Goal: Navigation & Orientation: Find specific page/section

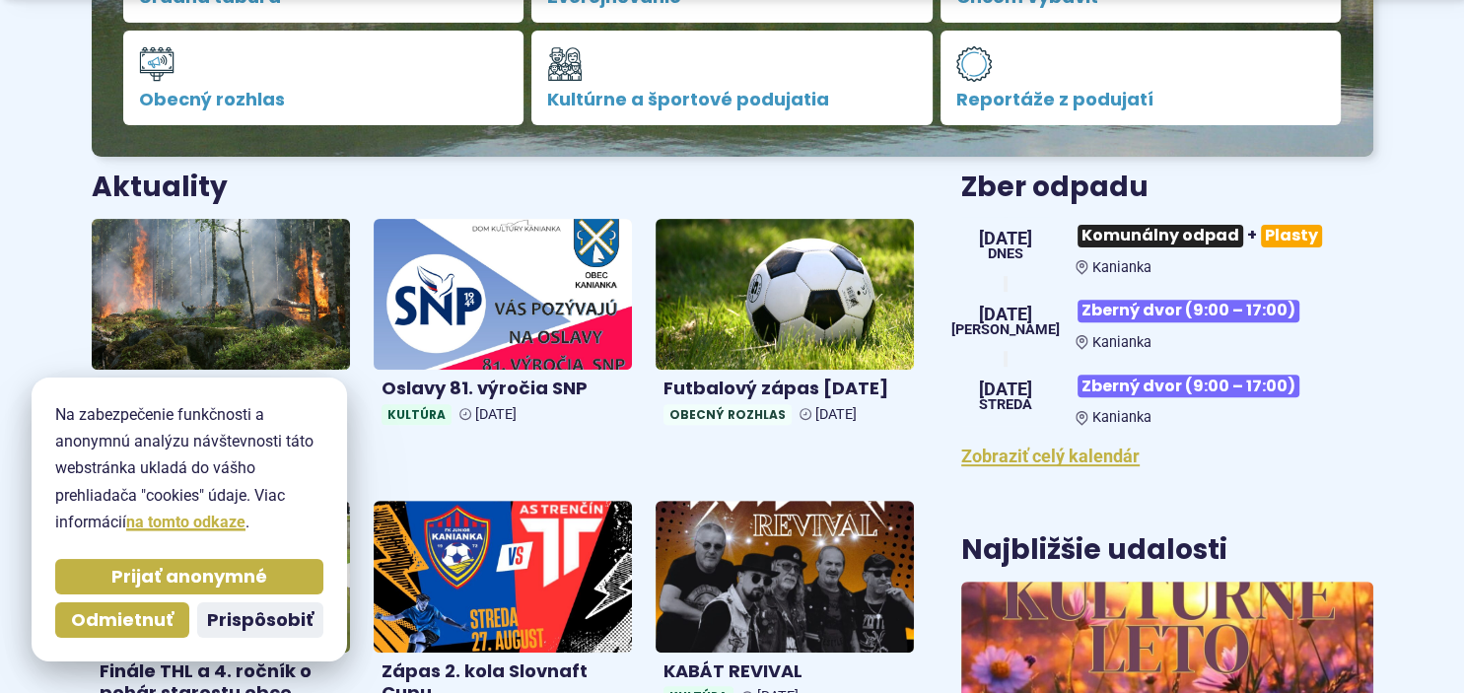
scroll to position [676, 0]
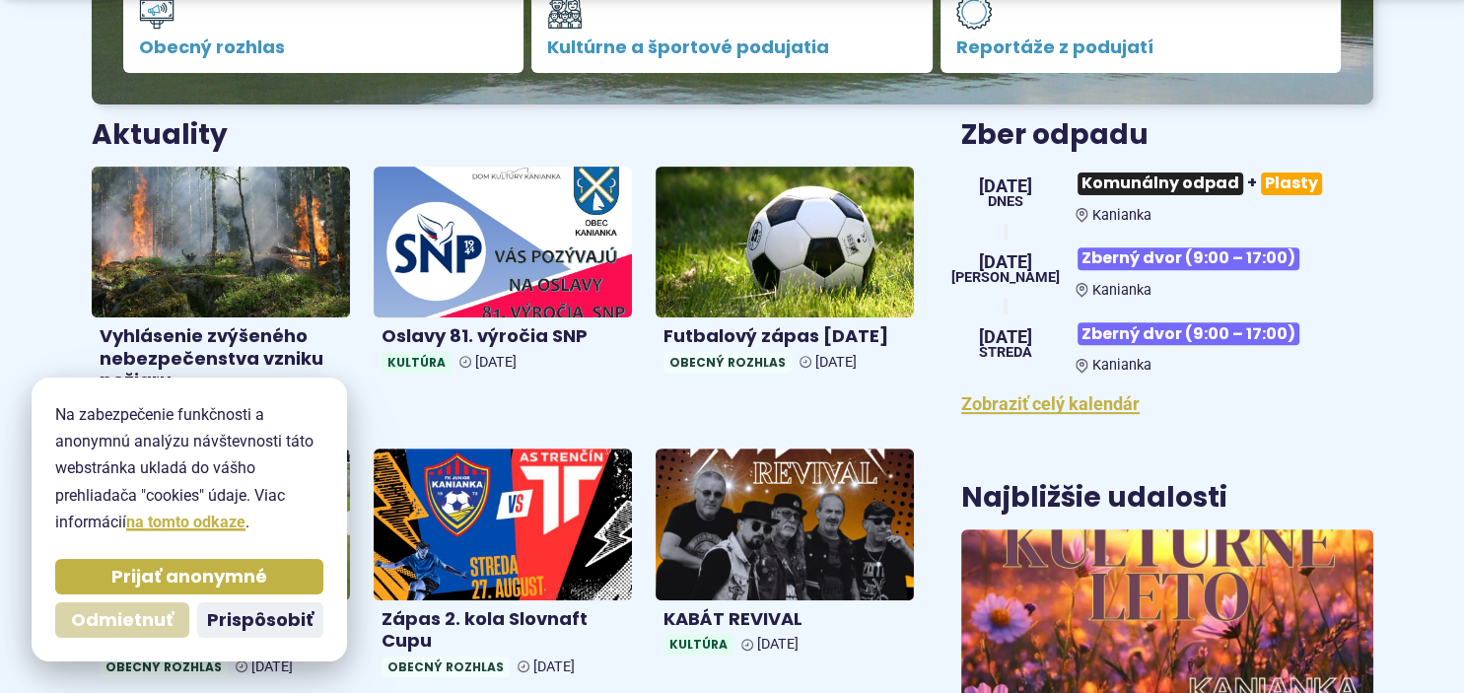
click at [77, 624] on span "Odmietnuť" at bounding box center [122, 620] width 102 height 23
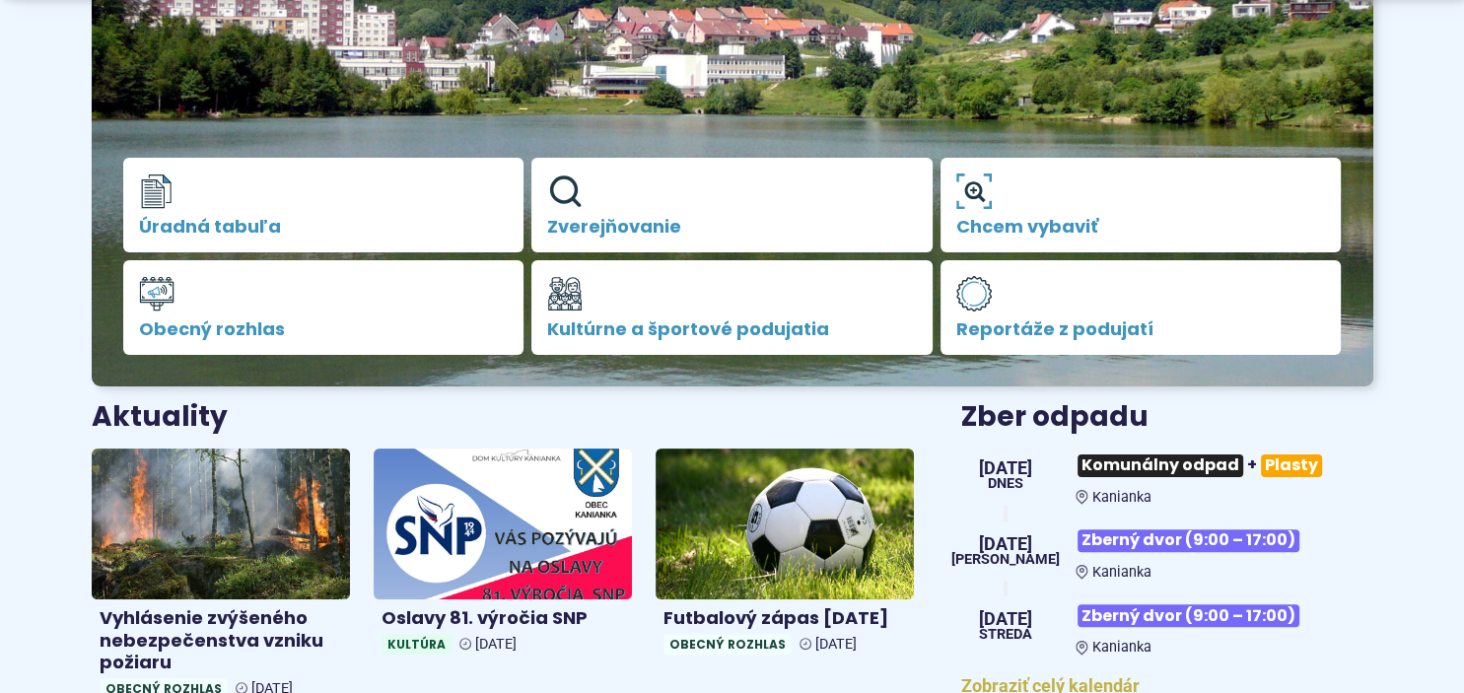
scroll to position [468, 0]
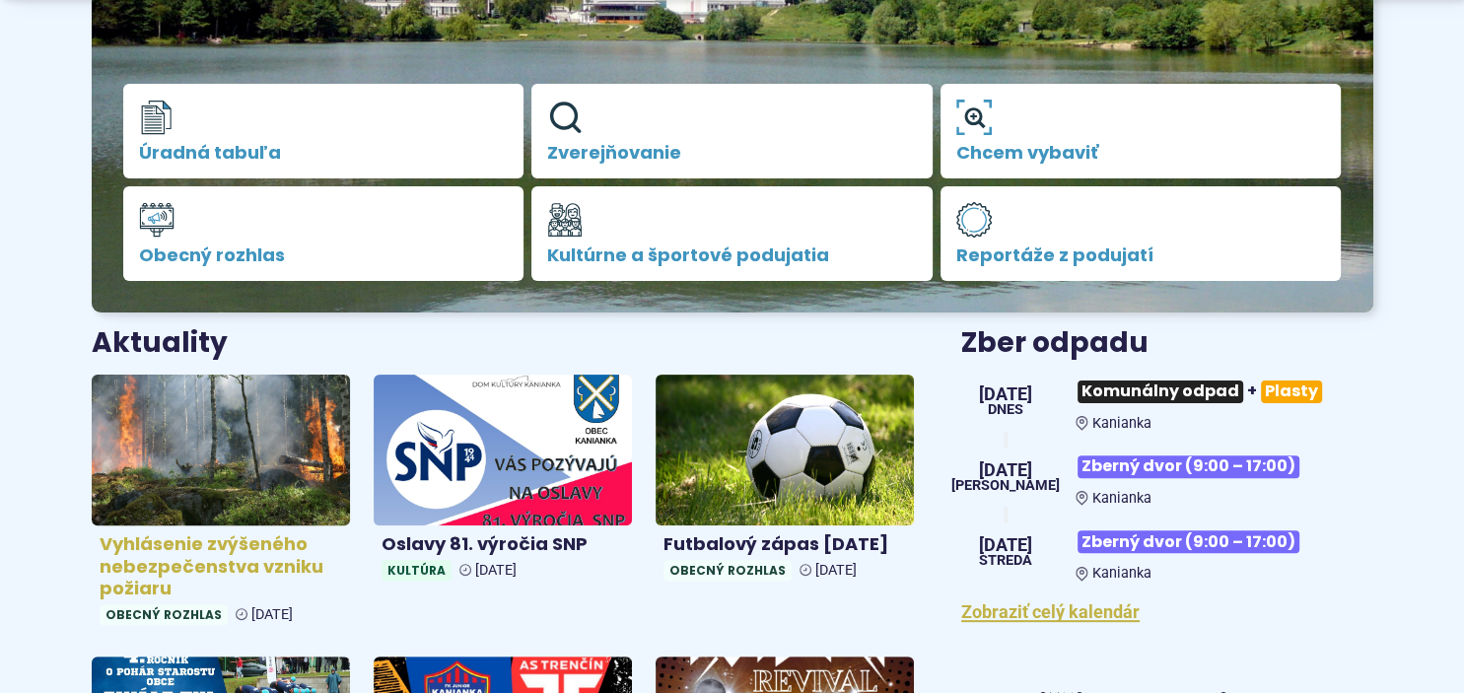
click at [254, 432] on img at bounding box center [221, 450] width 298 height 174
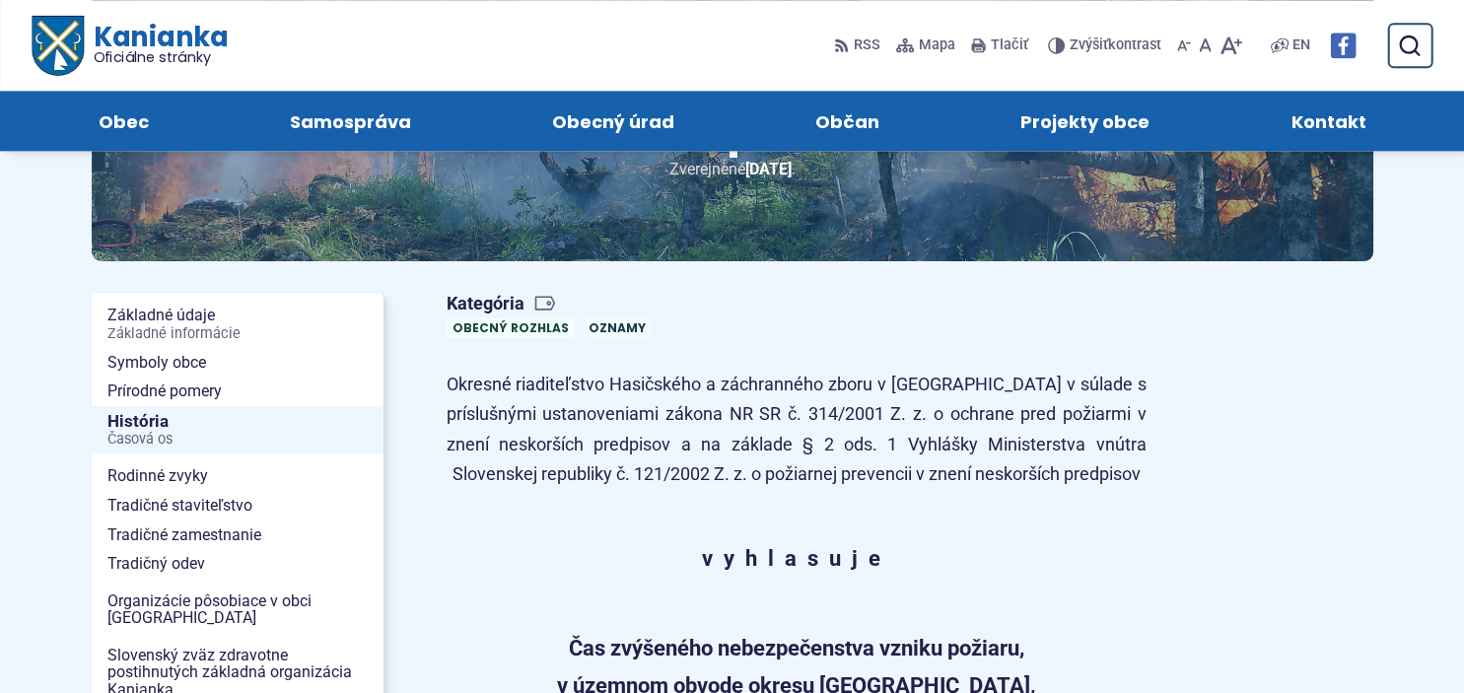
scroll to position [103, 0]
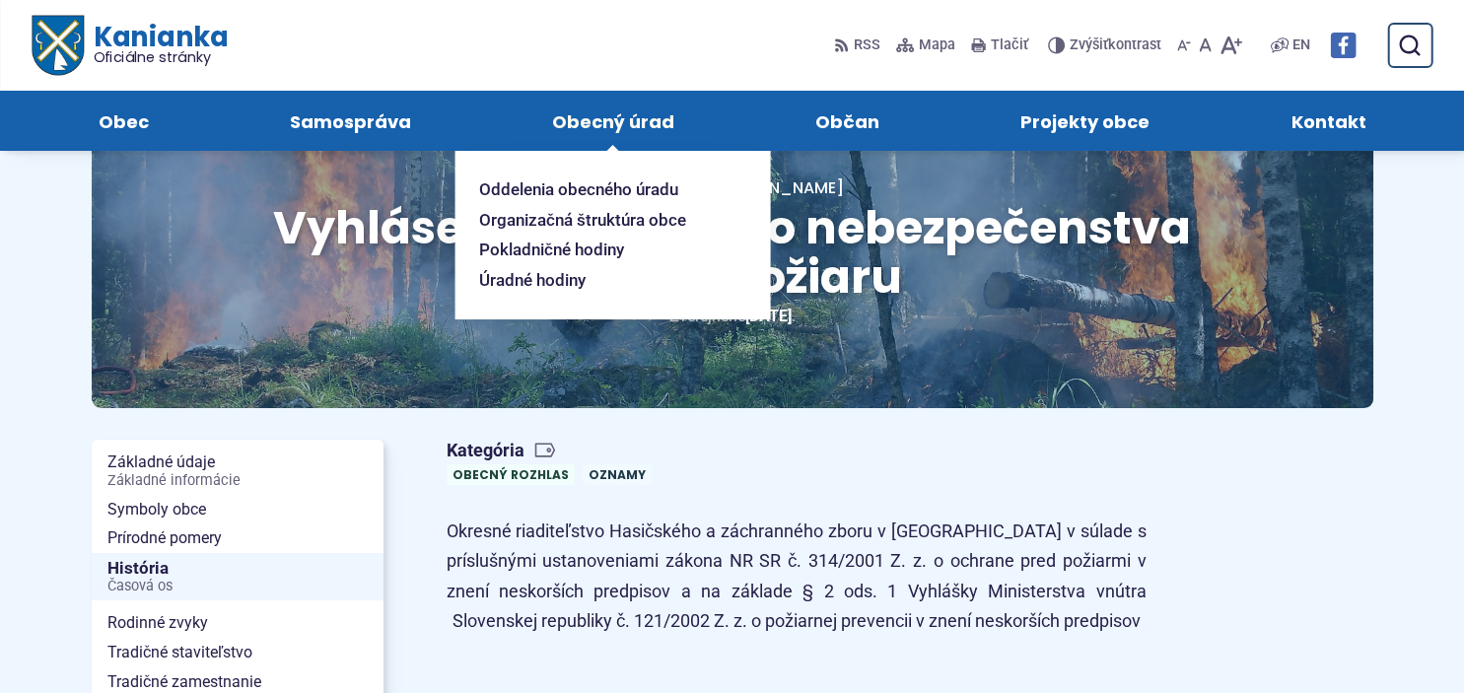
click at [648, 119] on span "Obecný úrad" at bounding box center [613, 121] width 122 height 60
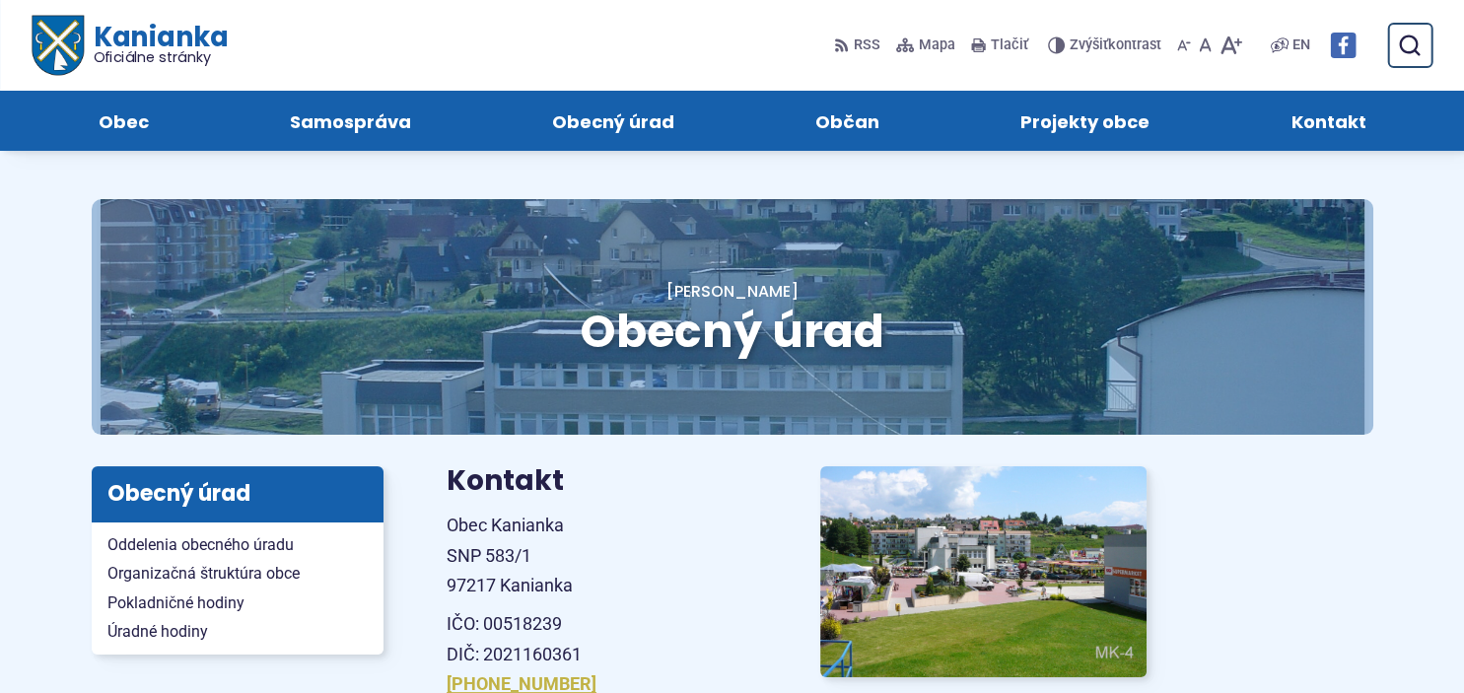
click at [192, 35] on span "Kanianka Oficiálne stránky" at bounding box center [155, 44] width 144 height 41
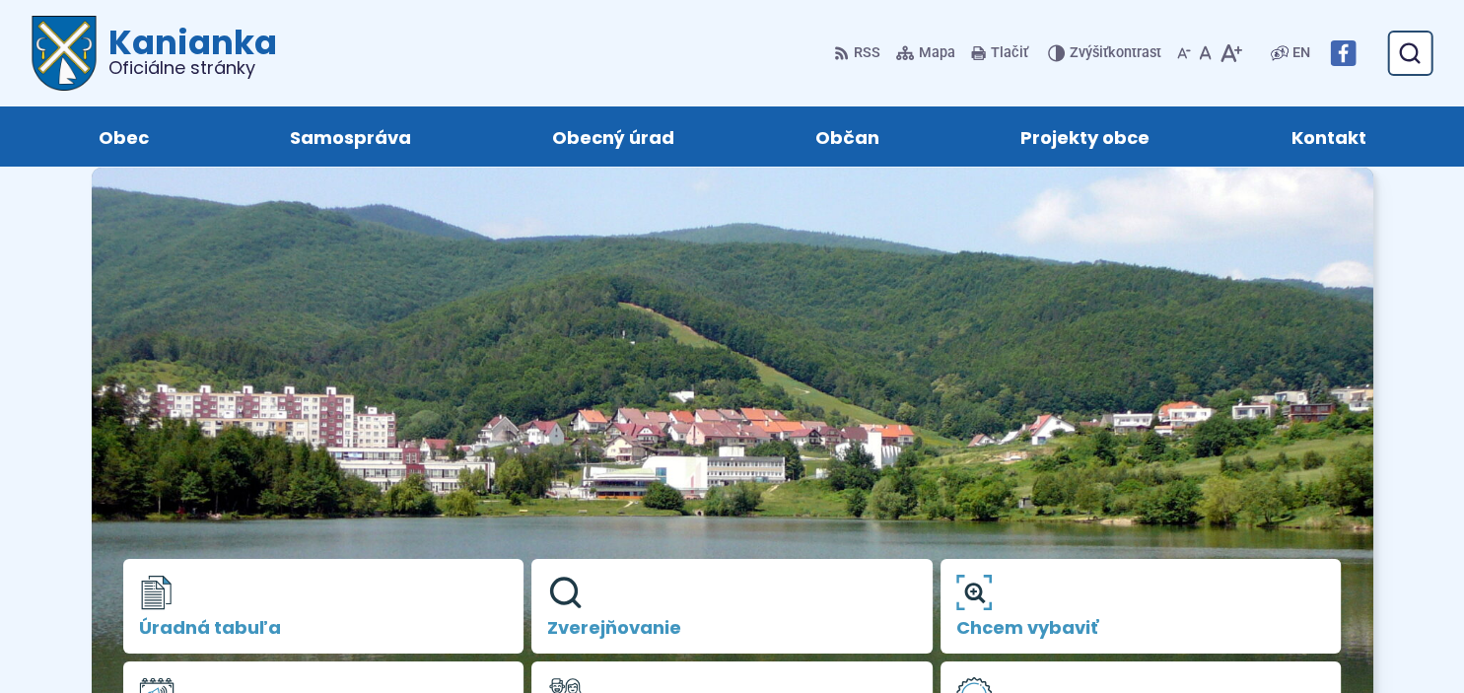
click at [1343, 69] on link at bounding box center [1343, 53] width 26 height 41
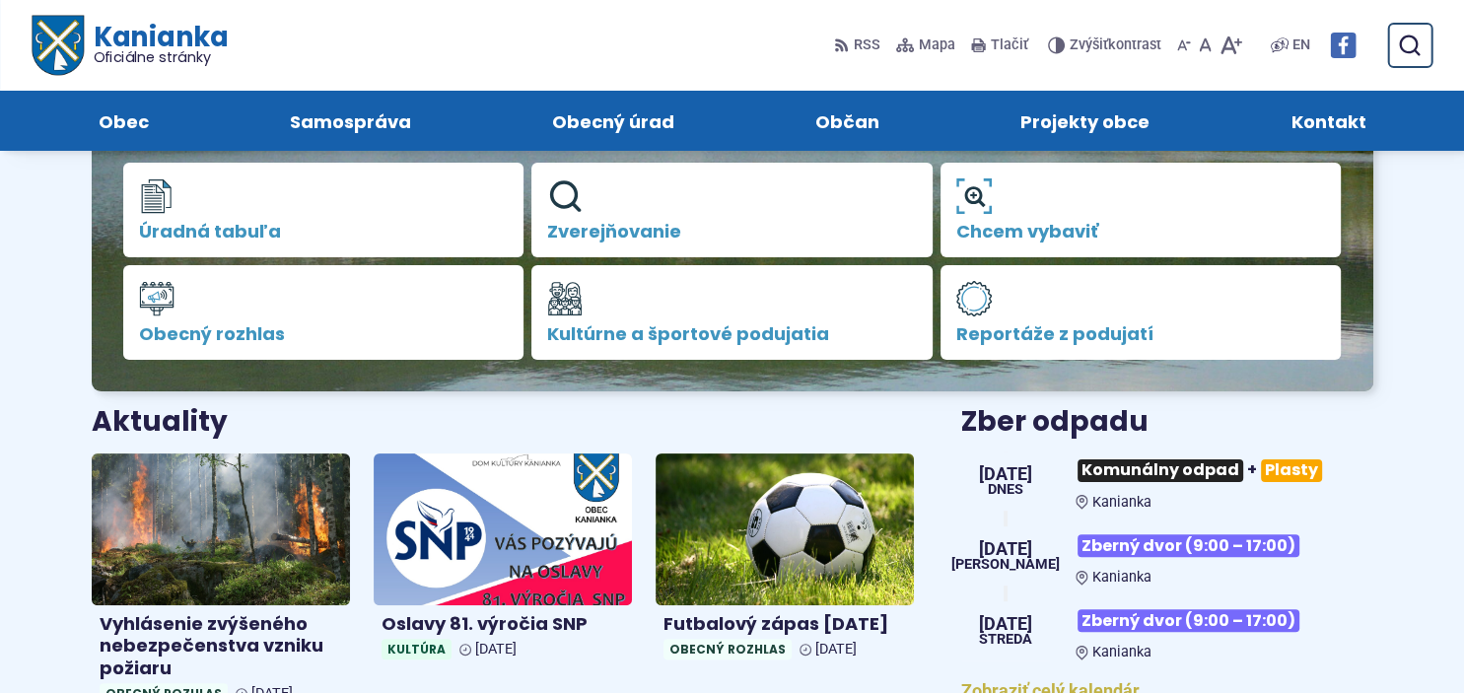
scroll to position [208, 0]
